Goal: Task Accomplishment & Management: Use online tool/utility

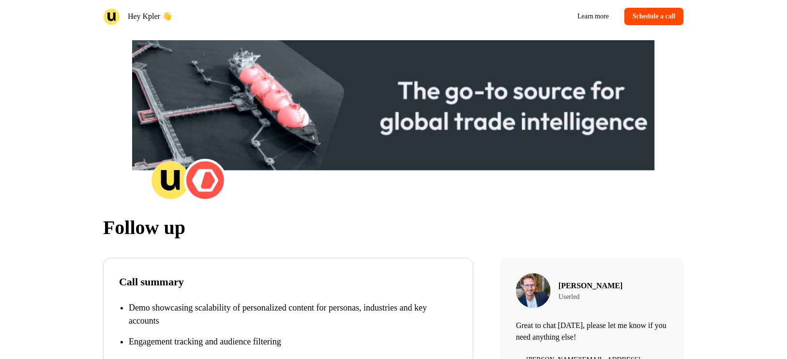
click at [112, 15] on img at bounding box center [111, 16] width 17 height 17
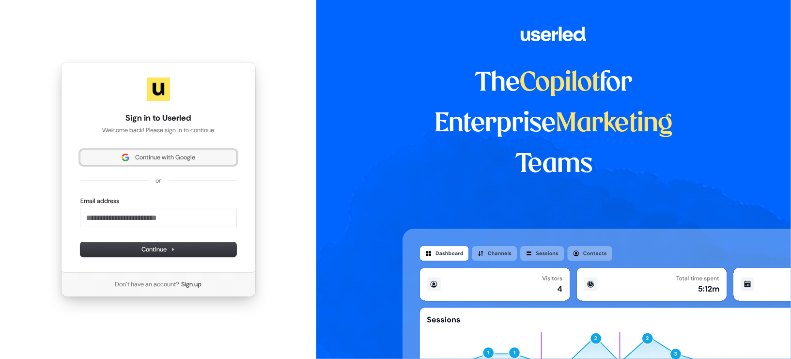
click at [153, 162] on button "Continue with Google" at bounding box center [158, 157] width 156 height 15
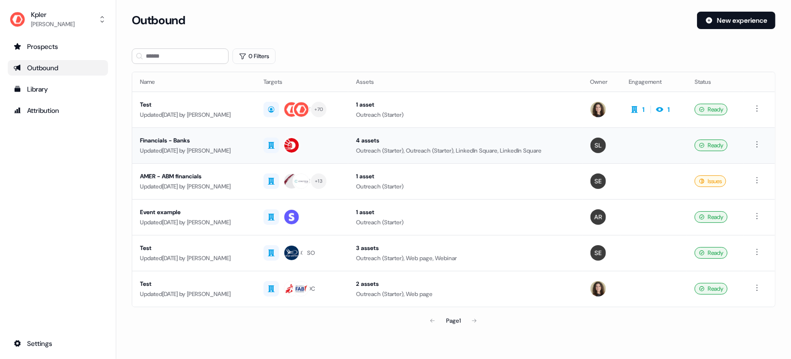
click at [181, 140] on div "Financials - Banks" at bounding box center [194, 141] width 108 height 10
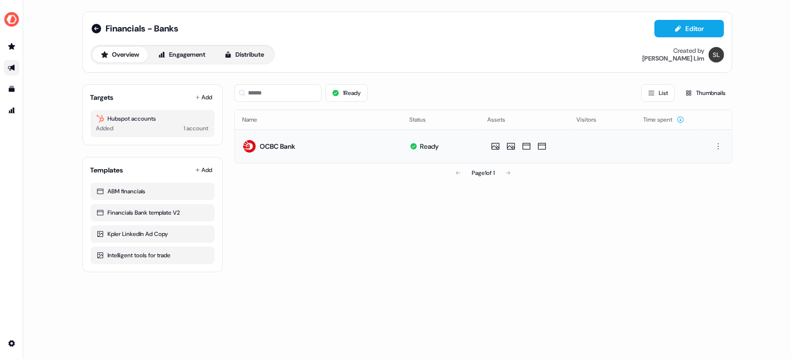
click at [348, 147] on td "OCBC Bank" at bounding box center [318, 145] width 167 height 33
click at [260, 149] on div "OCBC Bank" at bounding box center [277, 146] width 35 height 10
click at [252, 142] on img at bounding box center [250, 146] width 14 height 14
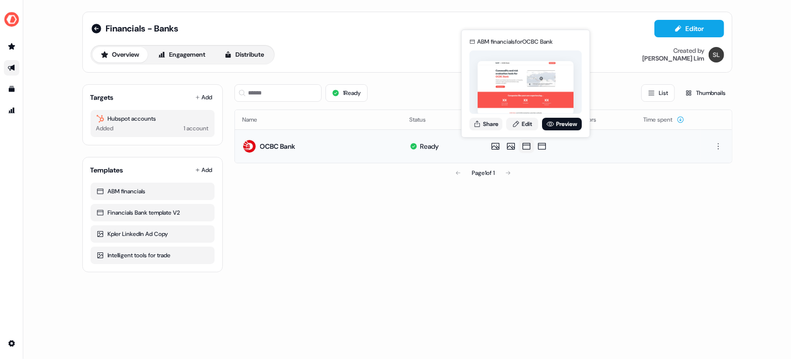
click at [527, 146] on icon at bounding box center [526, 146] width 12 height 10
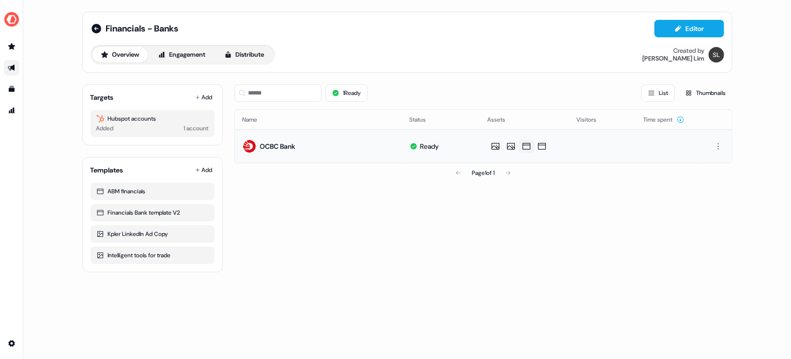
click at [525, 144] on icon at bounding box center [526, 146] width 12 height 10
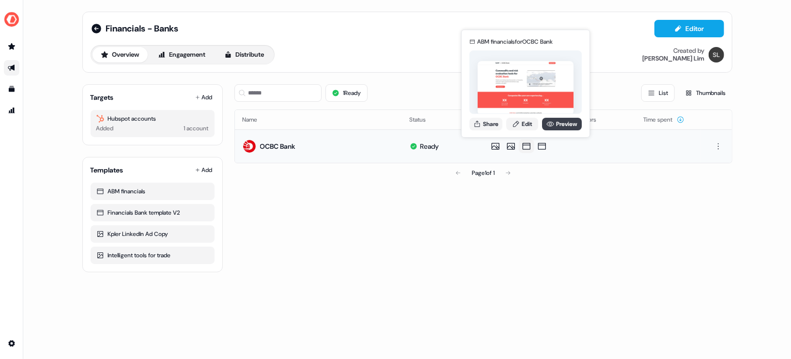
click at [553, 122] on link "Preview" at bounding box center [562, 124] width 40 height 13
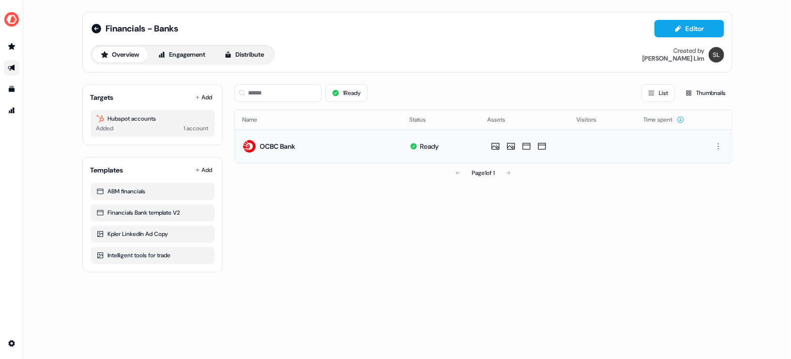
click at [291, 153] on div "OCBC Bank" at bounding box center [269, 146] width 53 height 17
click at [686, 30] on button "Editor" at bounding box center [689, 28] width 70 height 17
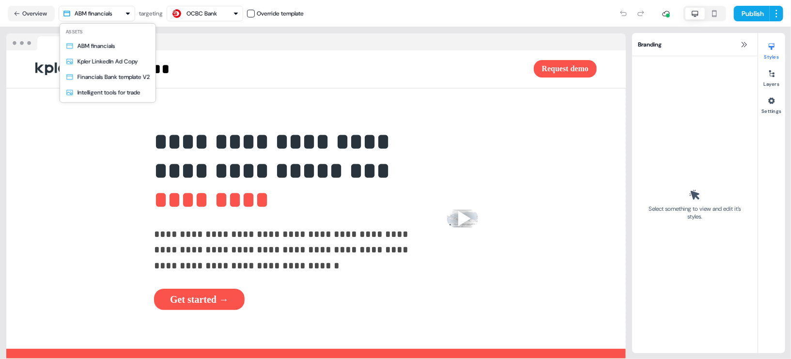
click at [99, 11] on html "**********" at bounding box center [395, 179] width 791 height 359
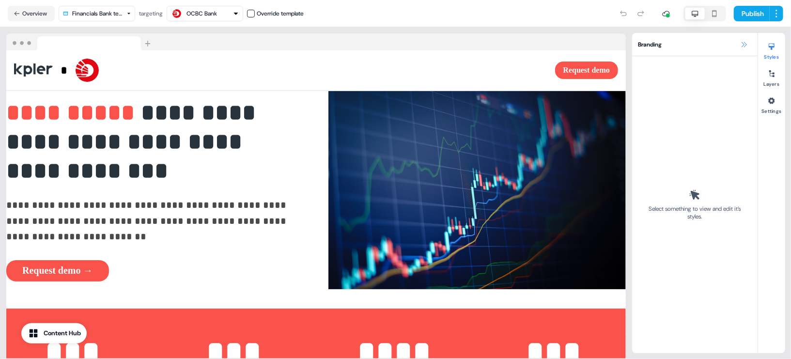
click at [744, 45] on icon at bounding box center [744, 45] width 8 height 8
click at [741, 42] on icon at bounding box center [744, 45] width 8 height 8
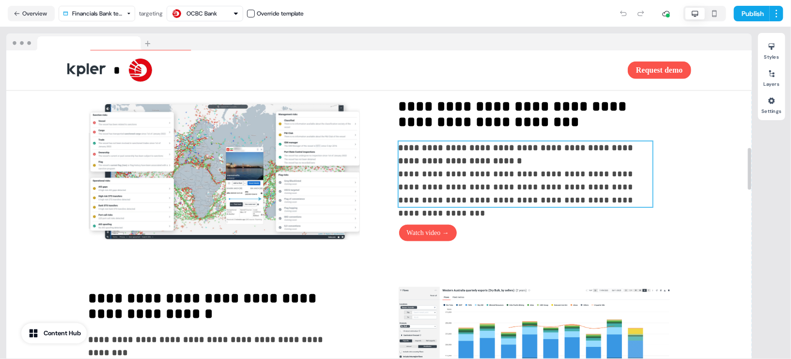
scroll to position [719, 0]
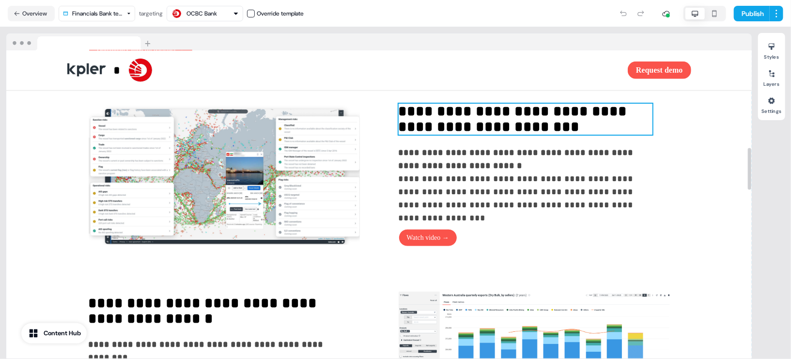
click at [459, 134] on strong "**********" at bounding box center [514, 119] width 232 height 30
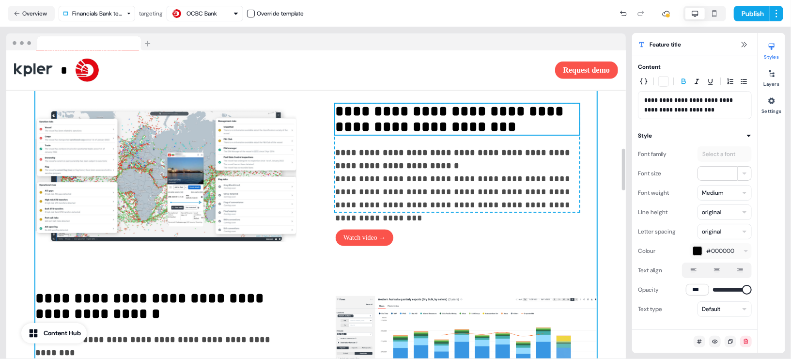
scroll to position [740, 0]
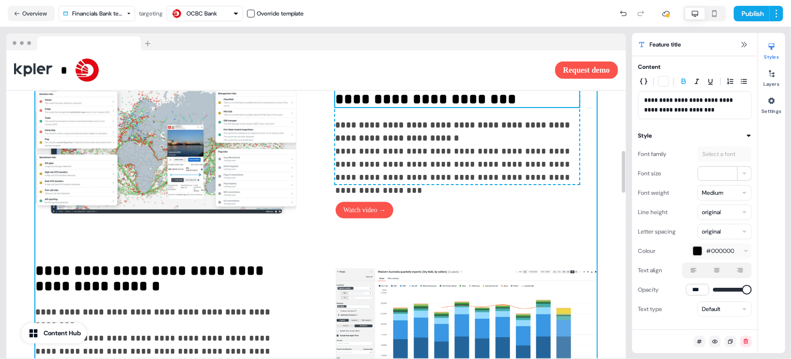
click at [558, 234] on div "**********" at bounding box center [315, 251] width 561 height 750
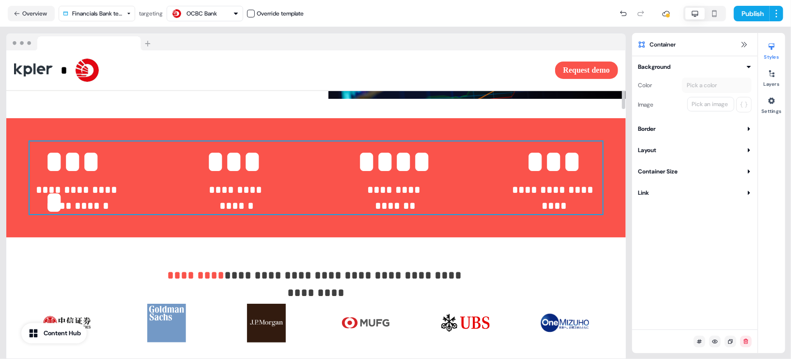
scroll to position [0, 0]
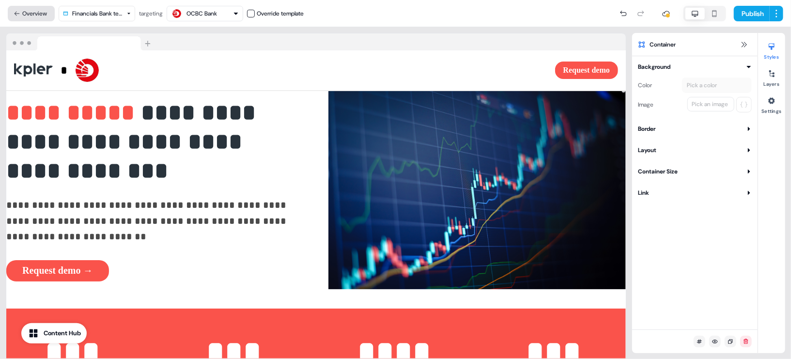
click at [16, 8] on button "Overview" at bounding box center [31, 13] width 47 height 15
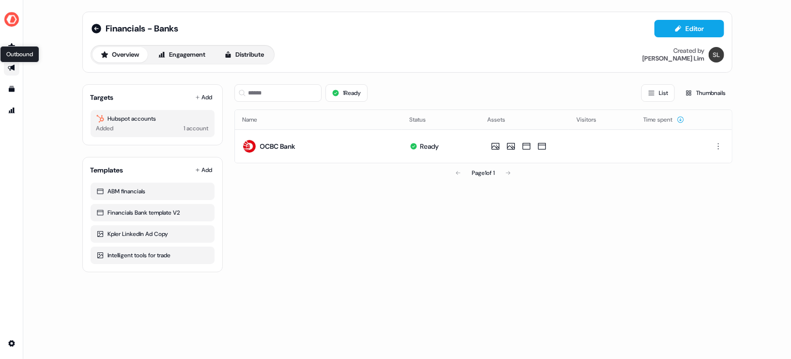
click at [13, 68] on icon "Go to outbound experience" at bounding box center [11, 68] width 7 height 6
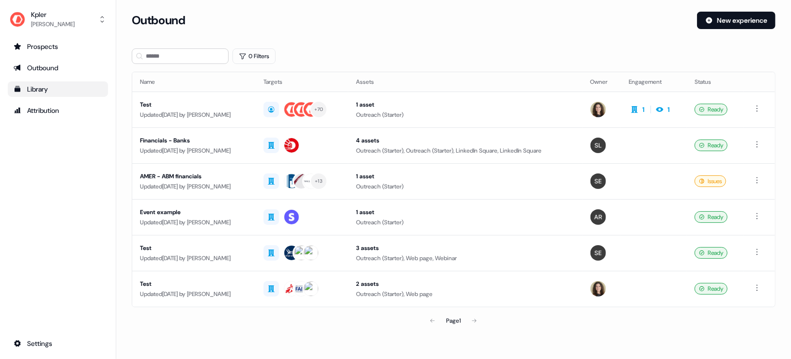
click at [40, 92] on div "Library" at bounding box center [58, 89] width 89 height 10
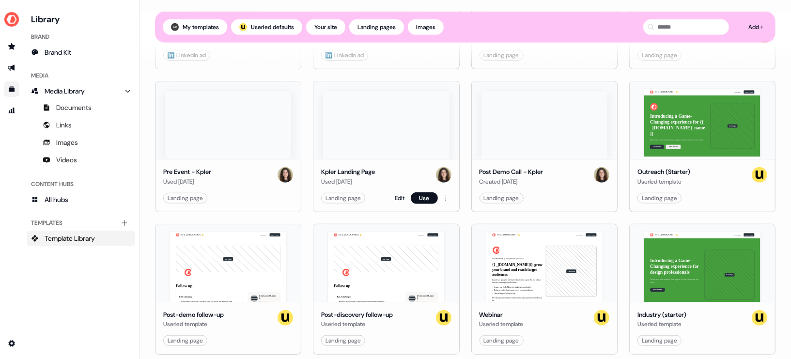
scroll to position [366, 0]
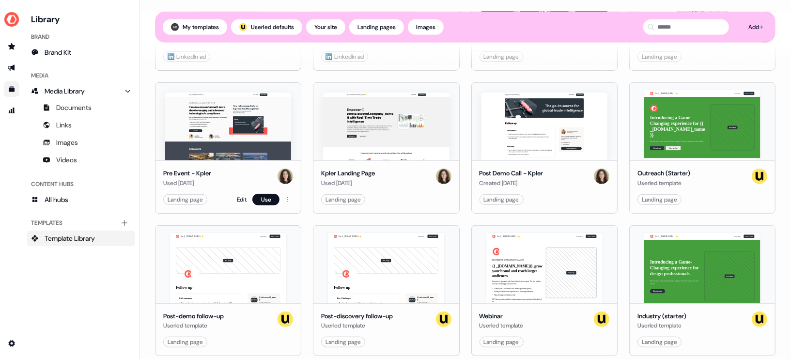
click at [256, 151] on img at bounding box center [228, 126] width 126 height 68
click at [290, 199] on html "For the best experience switch devices to a bigger screen. Go to Userled.io Lib…" at bounding box center [395, 179] width 791 height 359
click at [283, 194] on html "For the best experience switch devices to a bigger screen. Go to Userled.io Lib…" at bounding box center [395, 179] width 791 height 359
click at [244, 199] on link "Edit" at bounding box center [242, 200] width 10 height 10
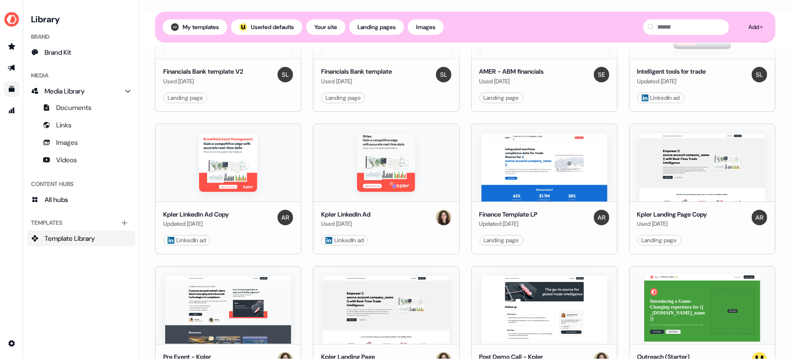
scroll to position [306, 0]
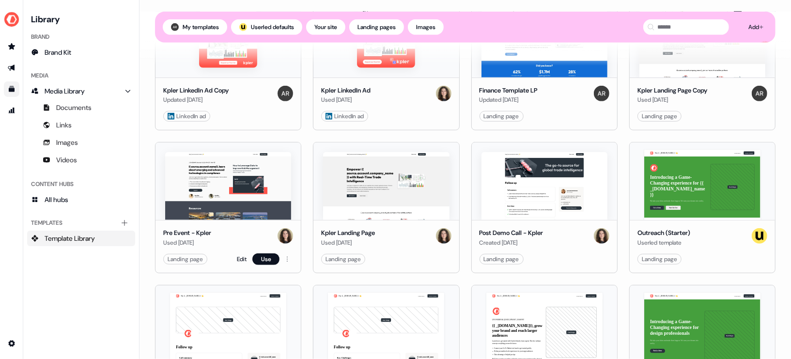
click at [237, 197] on img at bounding box center [228, 186] width 126 height 68
click at [252, 256] on button "Use" at bounding box center [265, 259] width 27 height 12
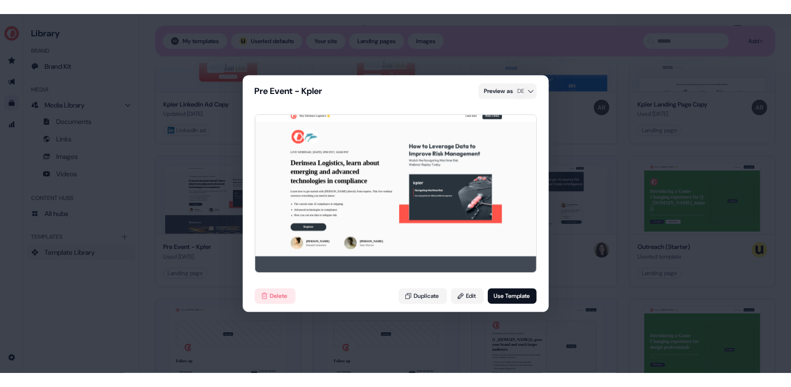
scroll to position [0, 0]
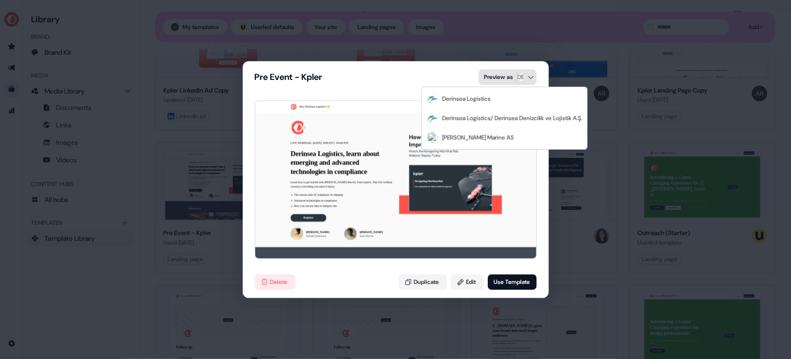
click at [515, 71] on div "Pre Event - Kpler Preview as DE Hey Derinsea Logistics 👋 Learn more Book a demo…" at bounding box center [395, 179] width 791 height 359
click at [502, 102] on div "DE Derinsea Logistics" at bounding box center [504, 98] width 161 height 19
click at [502, 76] on div "Pre Event - Kpler Preview as DE Hey Derinsea Logistics 👋 Learn more Book a demo…" at bounding box center [395, 179] width 791 height 359
click at [462, 103] on div "DE Derinsea Logistics" at bounding box center [504, 98] width 161 height 19
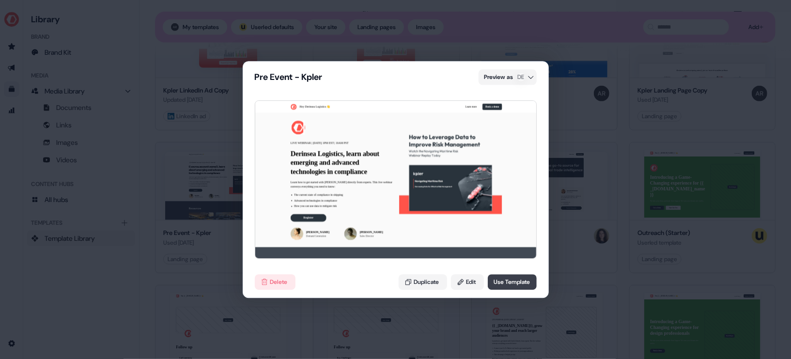
click at [511, 283] on button "Use Template" at bounding box center [512, 281] width 49 height 15
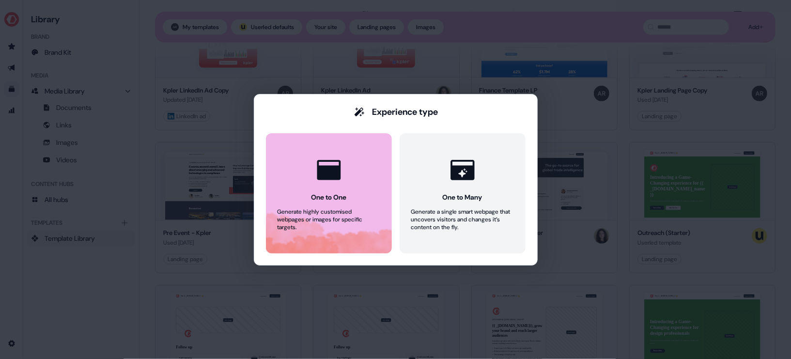
click at [366, 182] on button "One to One Generate highly customised webpages or images for specific targets." at bounding box center [329, 193] width 126 height 120
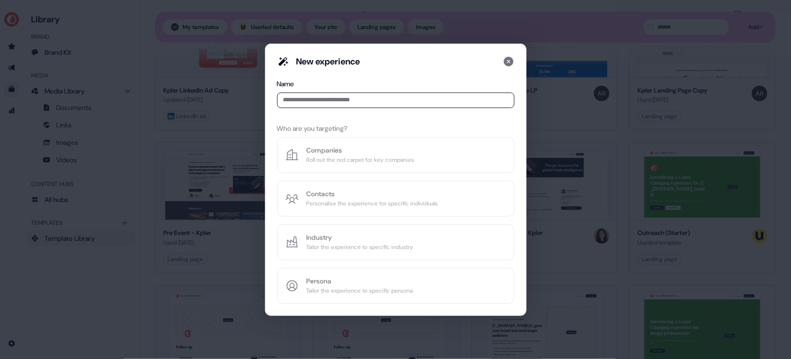
click at [505, 61] on icon at bounding box center [509, 62] width 10 height 10
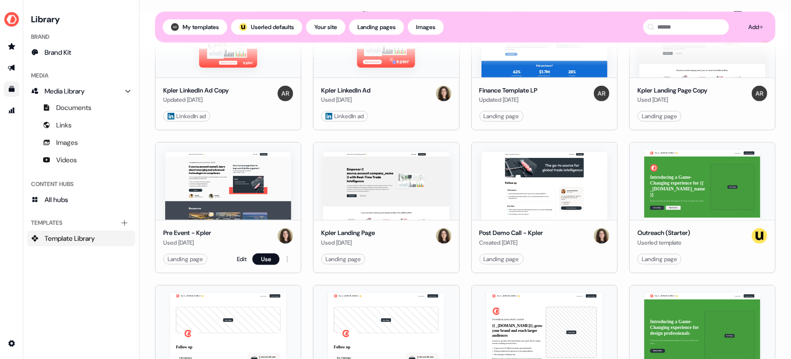
click at [237, 185] on img at bounding box center [228, 186] width 126 height 68
click at [267, 259] on button "Use" at bounding box center [265, 259] width 27 height 12
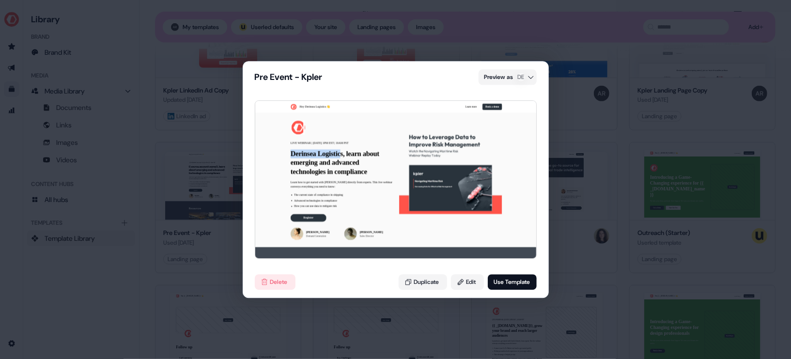
drag, startPoint x: 290, startPoint y: 157, endPoint x: 345, endPoint y: 157, distance: 55.2
click at [345, 157] on div "Hey Derinsea Logistics 👋 Learn more Book a demo LIVE WEBINAR | November 10, 202…" at bounding box center [396, 207] width 282 height 212
click at [350, 156] on div "Hey Derinsea Logistics 👋 Learn more Book a demo LIVE WEBINAR | November 10, 202…" at bounding box center [396, 207] width 282 height 212
drag, startPoint x: 350, startPoint y: 156, endPoint x: 274, endPoint y: 158, distance: 75.5
click at [274, 158] on div "Hey Derinsea Logistics 👋 Learn more Book a demo LIVE WEBINAR | November 10, 202…" at bounding box center [396, 207] width 282 height 212
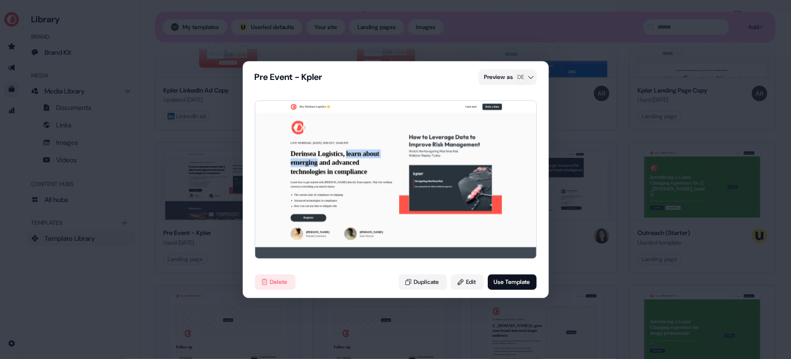
click at [274, 158] on div "Hey Derinsea Logistics 👋 Learn more Book a demo LIVE WEBINAR | November 10, 202…" at bounding box center [396, 207] width 282 height 212
click at [566, 138] on div "Pre Event - Kpler Preview as DE Hey Derinsea Logistics 👋 Learn more Book a demo…" at bounding box center [395, 179] width 791 height 359
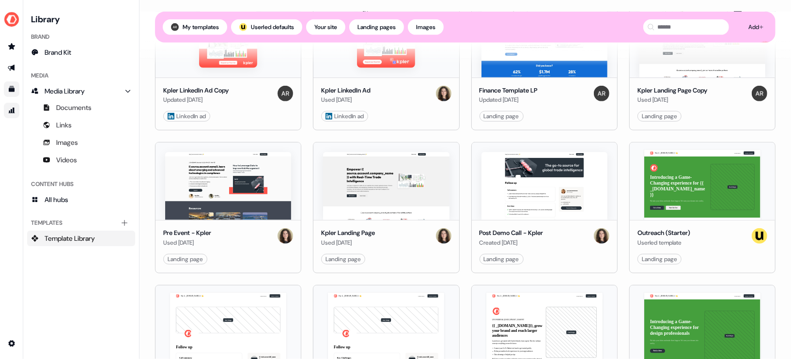
click at [11, 110] on icon "Go to attribution" at bounding box center [12, 110] width 6 height 6
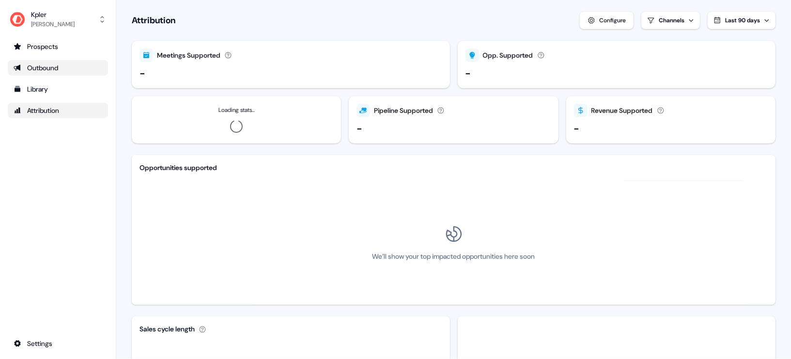
click at [46, 65] on div "Outbound" at bounding box center [58, 68] width 89 height 10
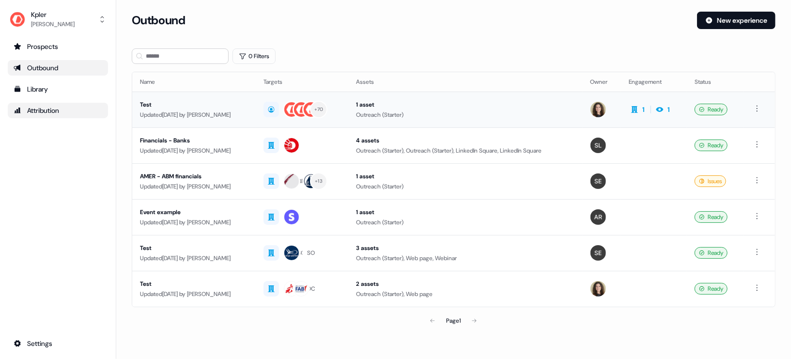
click at [199, 105] on div "Test" at bounding box center [194, 105] width 108 height 10
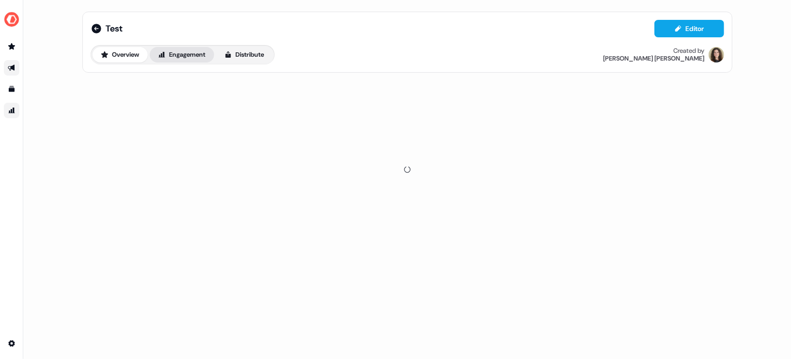
click at [191, 54] on button "Engagement" at bounding box center [182, 54] width 64 height 15
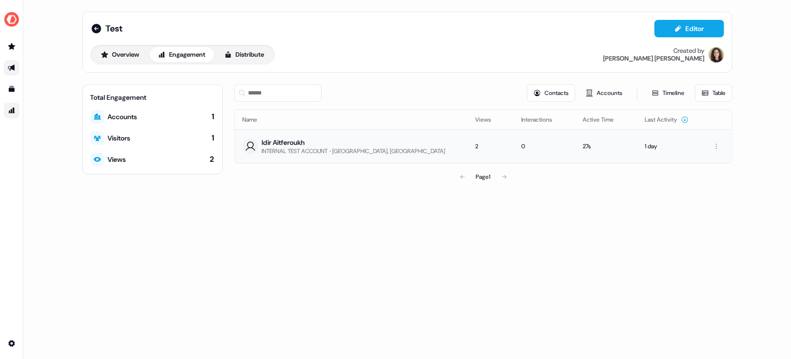
drag, startPoint x: 261, startPoint y: 141, endPoint x: 325, endPoint y: 141, distance: 64.4
click at [325, 141] on div "Idir Aitferoukh" at bounding box center [354, 143] width 184 height 10
drag, startPoint x: 427, startPoint y: 144, endPoint x: 440, endPoint y: 144, distance: 13.1
click at [467, 144] on td "2" at bounding box center [490, 145] width 46 height 33
click at [670, 94] on button "Timeline" at bounding box center [668, 92] width 46 height 17
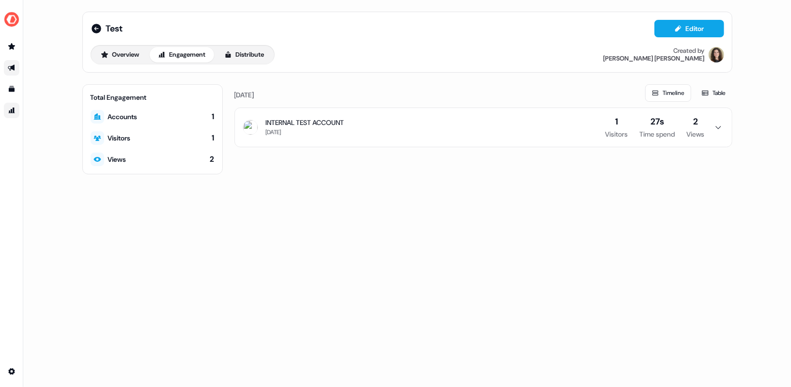
click at [9, 64] on icon "Go to outbound experience" at bounding box center [12, 68] width 8 height 8
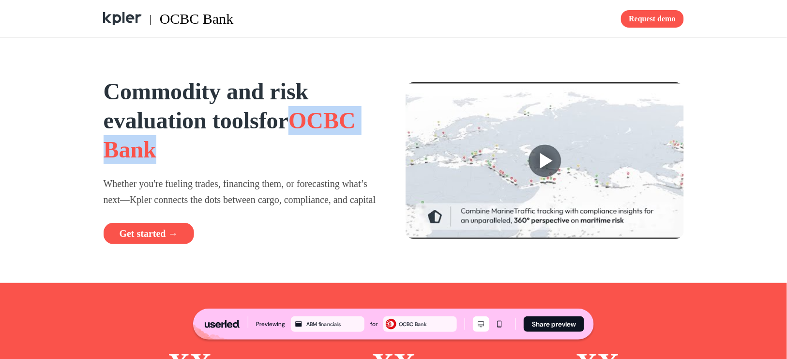
drag, startPoint x: 104, startPoint y: 148, endPoint x: 245, endPoint y: 151, distance: 141.4
click at [245, 151] on h1 "Commodity and risk evaluation tools for OCBC Bank" at bounding box center [243, 120] width 278 height 87
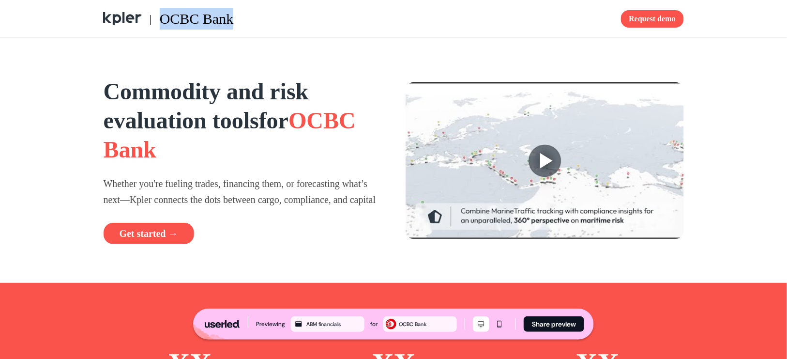
drag, startPoint x: 163, startPoint y: 10, endPoint x: 278, endPoint y: 27, distance: 116.9
click at [278, 27] on div "| OCBC Bank" at bounding box center [246, 19] width 287 height 22
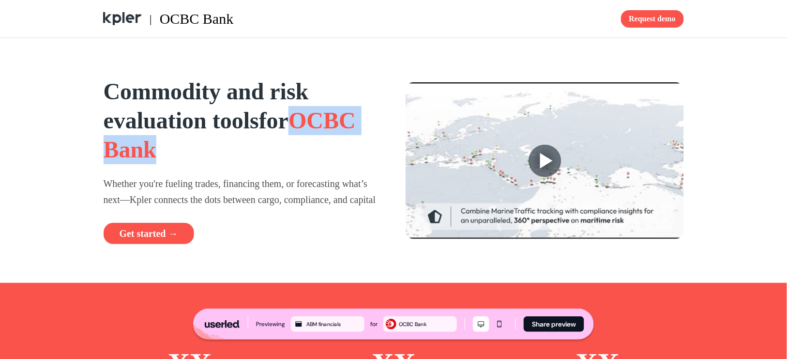
drag, startPoint x: 108, startPoint y: 155, endPoint x: 238, endPoint y: 158, distance: 129.8
click at [238, 158] on h1 "Commodity and risk evaluation tools for OCBC Bank" at bounding box center [243, 120] width 278 height 87
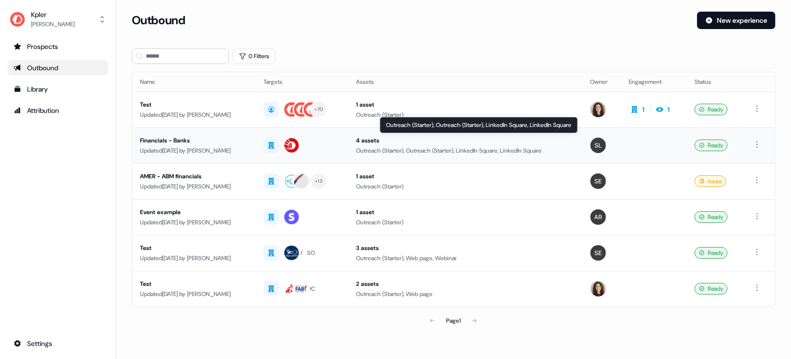
click at [467, 138] on div "4 assets" at bounding box center [465, 141] width 218 height 10
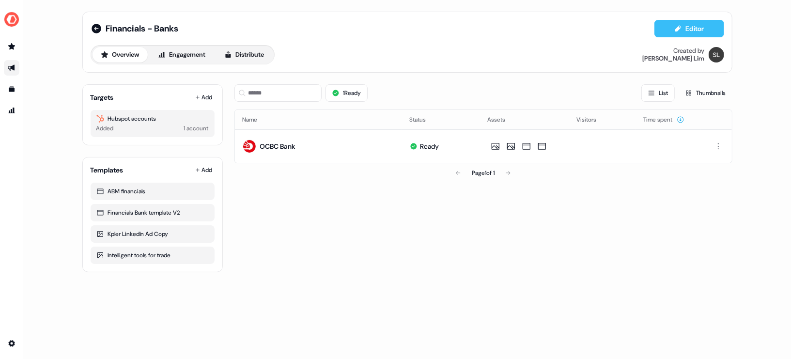
click at [687, 30] on button "Editor" at bounding box center [689, 28] width 70 height 17
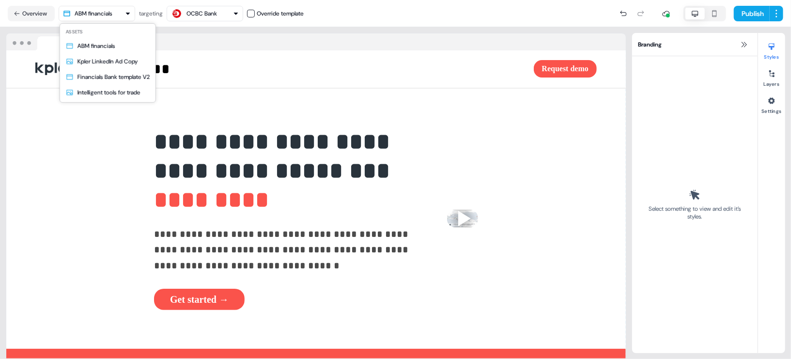
click at [103, 13] on html "**********" at bounding box center [395, 179] width 791 height 359
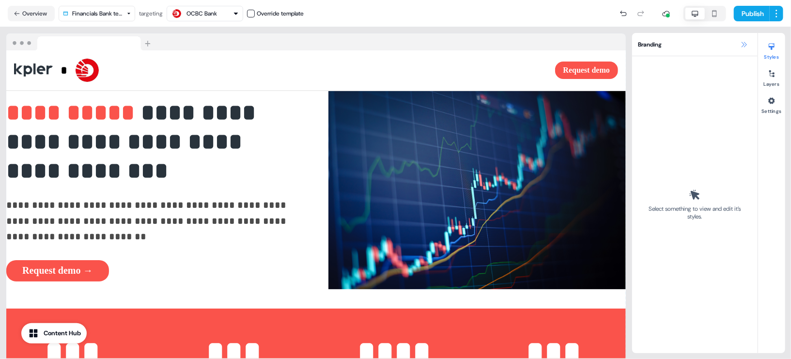
click at [743, 42] on icon at bounding box center [744, 45] width 8 height 8
click at [742, 45] on icon at bounding box center [744, 45] width 8 height 8
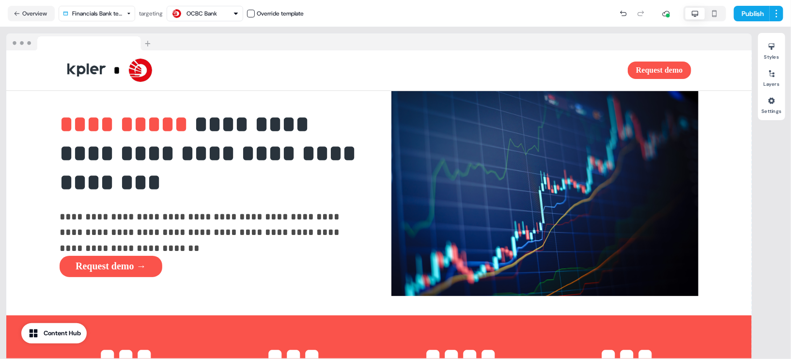
click at [99, 13] on html "**********" at bounding box center [395, 179] width 791 height 359
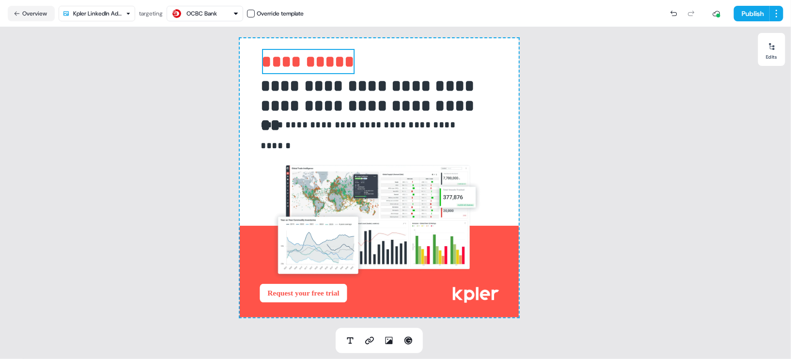
click at [199, 160] on div "**********" at bounding box center [379, 177] width 758 height 301
click at [33, 15] on button "Overview" at bounding box center [31, 13] width 47 height 15
